Goal: Task Accomplishment & Management: Manage account settings

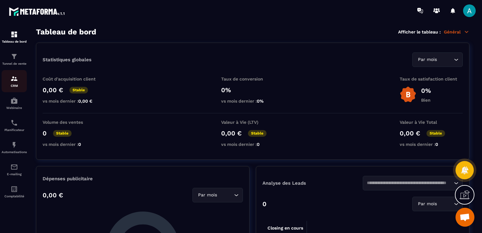
click at [13, 86] on p "CRM" at bounding box center [14, 85] width 25 height 3
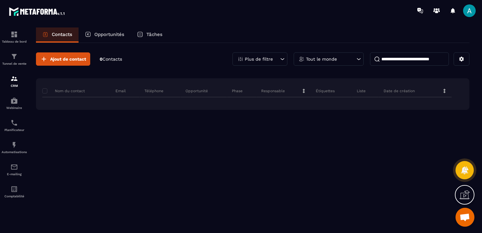
click at [111, 38] on div "Opportunités" at bounding box center [105, 34] width 52 height 15
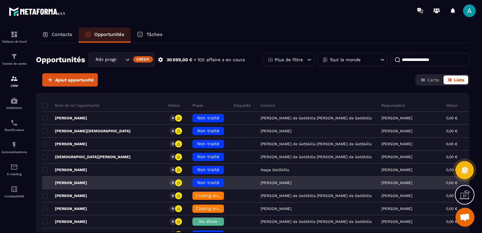
click at [197, 180] on span "Non traité" at bounding box center [208, 182] width 22 height 5
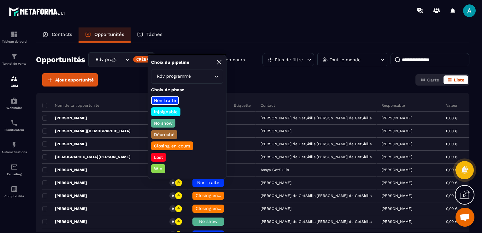
click at [178, 144] on p "Closing en cours" at bounding box center [172, 146] width 38 height 6
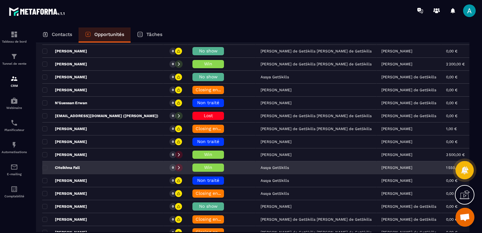
scroll to position [284, 0]
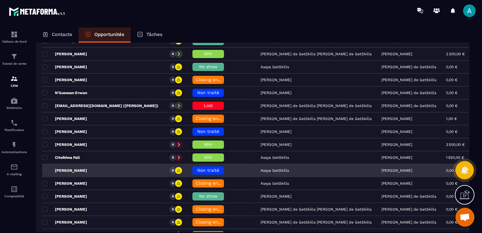
click at [197, 167] on span "Non traité" at bounding box center [208, 169] width 22 height 5
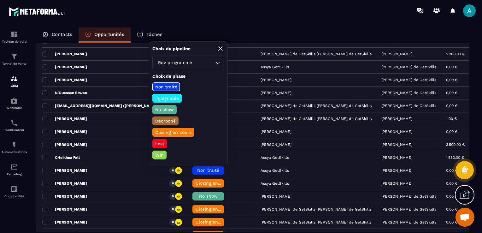
click at [166, 109] on p "No show" at bounding box center [164, 109] width 21 height 6
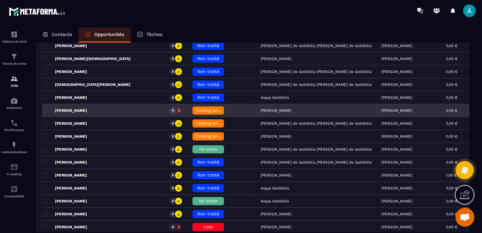
scroll to position [63, 0]
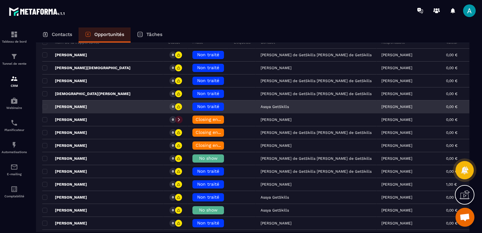
click at [197, 104] on span "Non traité" at bounding box center [208, 106] width 22 height 5
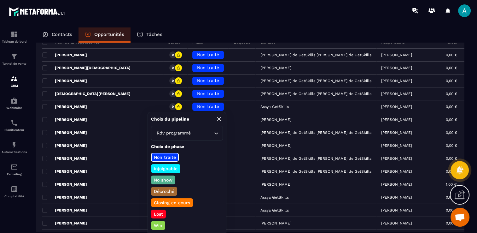
click at [184, 203] on p "Closing en cours" at bounding box center [172, 202] width 38 height 6
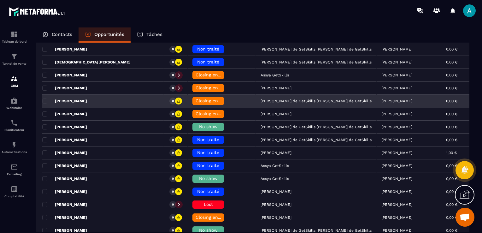
scroll to position [126, 0]
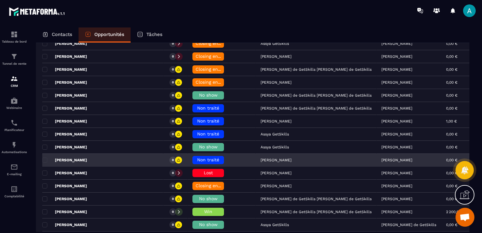
click at [192, 156] on div "Non traité" at bounding box center [208, 160] width 32 height 8
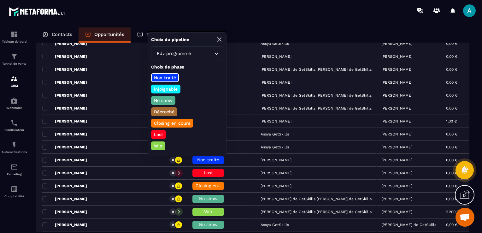
click at [163, 97] on p "No show" at bounding box center [163, 100] width 21 height 6
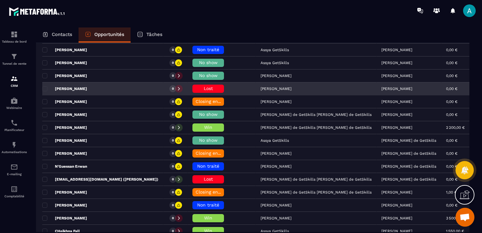
scroll to position [221, 0]
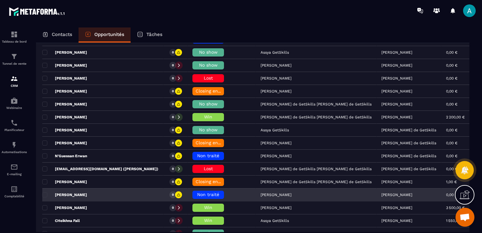
click at [197, 192] on span "Non traité" at bounding box center [208, 194] width 22 height 5
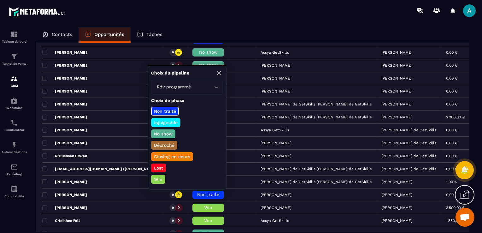
click at [164, 132] on p "No show" at bounding box center [163, 134] width 21 height 6
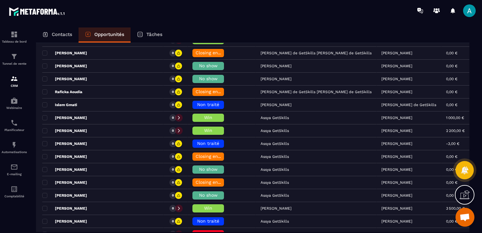
scroll to position [536, 0]
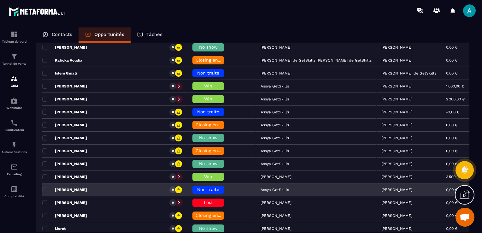
click at [193, 185] on div "Non traité" at bounding box center [208, 189] width 32 height 8
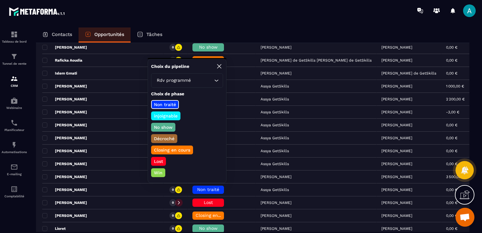
click at [159, 125] on p "No show" at bounding box center [163, 127] width 21 height 6
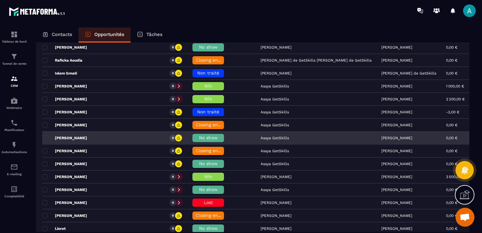
scroll to position [568, 0]
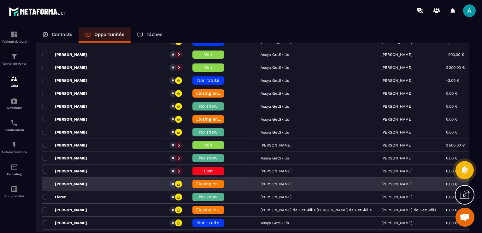
click at [196, 181] on span "Closing en cours" at bounding box center [214, 183] width 36 height 5
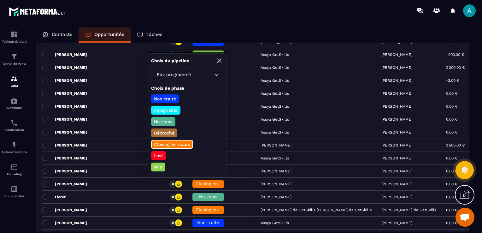
click at [156, 164] on p "Win" at bounding box center [158, 167] width 10 height 6
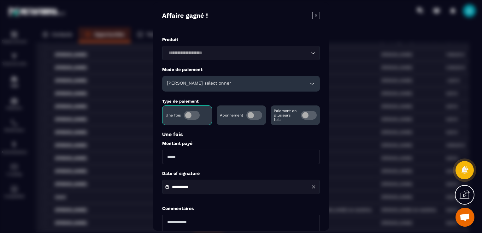
click at [173, 160] on input "Modal window" at bounding box center [241, 157] width 158 height 15
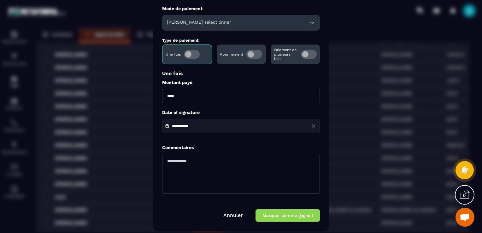
type input "****"
click at [286, 216] on button "Marquer comme gagné !" at bounding box center [287, 215] width 64 height 12
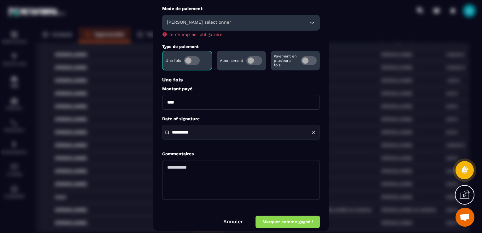
click at [193, 26] on div "[PERSON_NAME] sélectionner" at bounding box center [241, 23] width 158 height 16
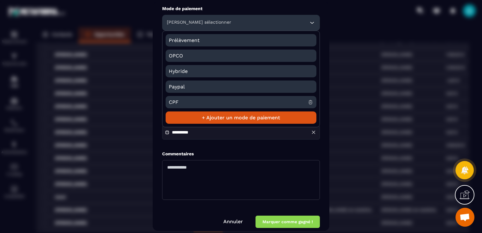
click at [185, 100] on span "CPF" at bounding box center [238, 102] width 139 height 12
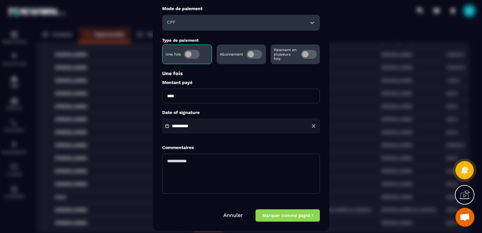
click at [283, 220] on button "Marquer comme gagné !" at bounding box center [287, 215] width 64 height 12
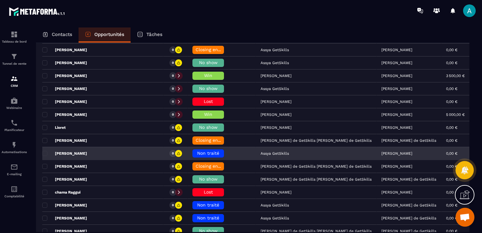
scroll to position [662, 0]
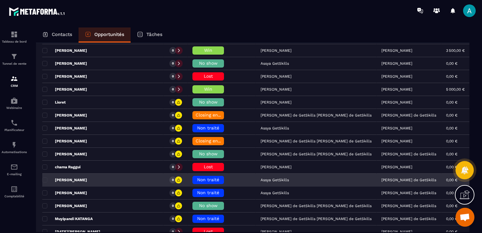
click at [192, 180] on div "Non traité" at bounding box center [208, 180] width 32 height 8
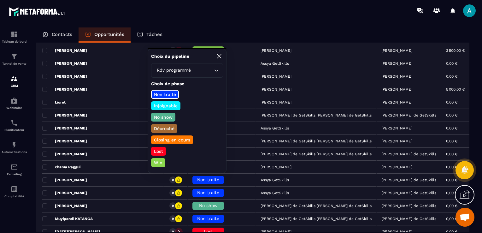
click at [165, 117] on p "No show" at bounding box center [163, 117] width 21 height 6
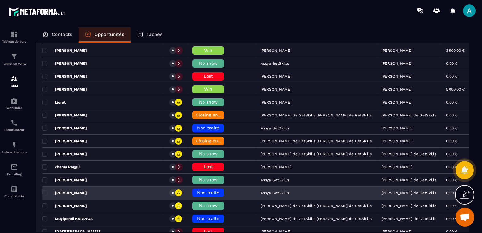
click at [197, 190] on span "Non traité" at bounding box center [208, 192] width 22 height 5
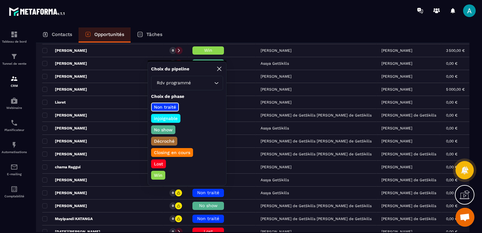
click at [176, 152] on p "Closing en cours" at bounding box center [172, 152] width 38 height 6
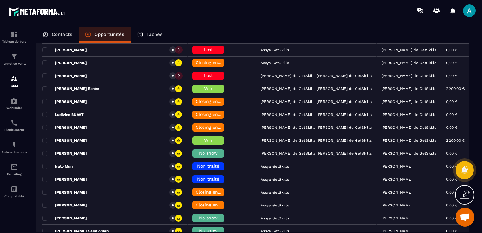
scroll to position [1009, 0]
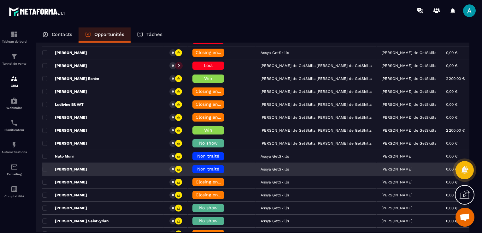
click at [197, 166] on span "Non traité" at bounding box center [208, 168] width 22 height 5
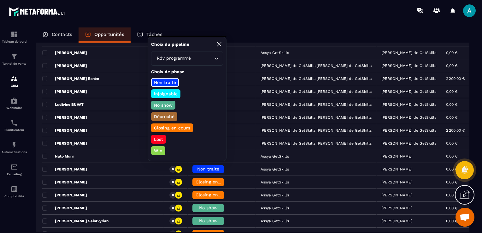
click at [163, 103] on p "No show" at bounding box center [163, 105] width 21 height 6
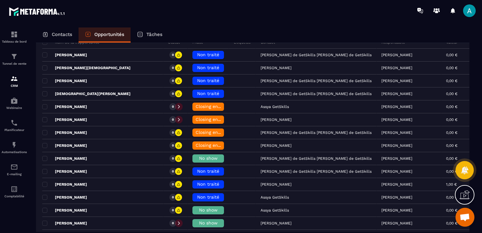
scroll to position [0, 0]
